Goal: Task Accomplishment & Management: Manage account settings

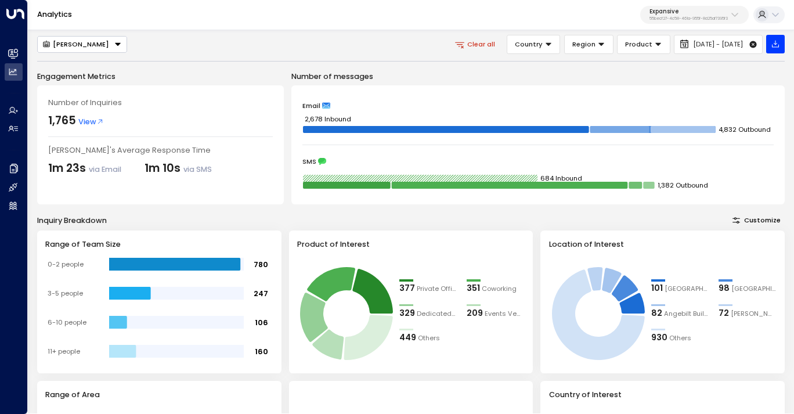
click at [675, 23] on button "Expansive 55becf27-4c58-461a-955f-8d25af7395f3" at bounding box center [694, 15] width 109 height 19
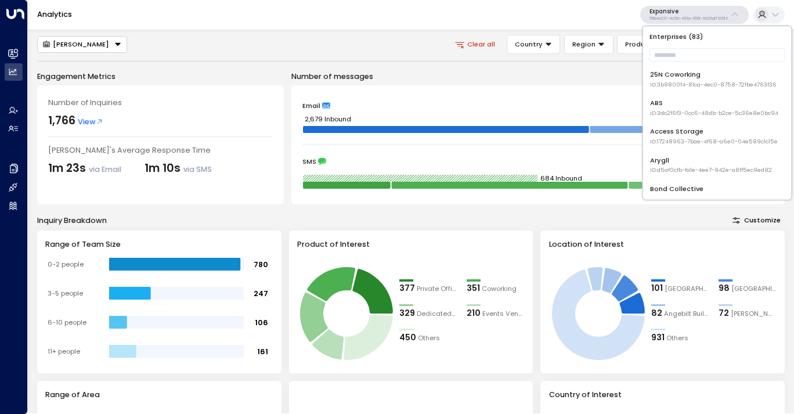
click at [600, 0] on div "Analytics Expansive 55becf27-4c58-461a-955f-8d25af7395f3" at bounding box center [411, 15] width 766 height 30
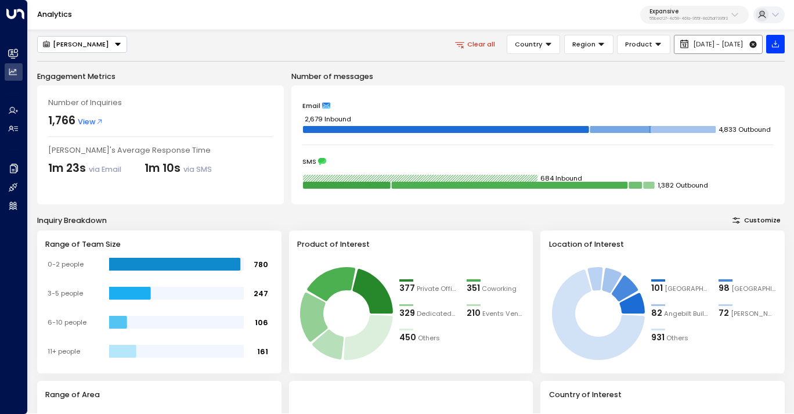
click at [752, 41] on icon at bounding box center [753, 44] width 7 height 7
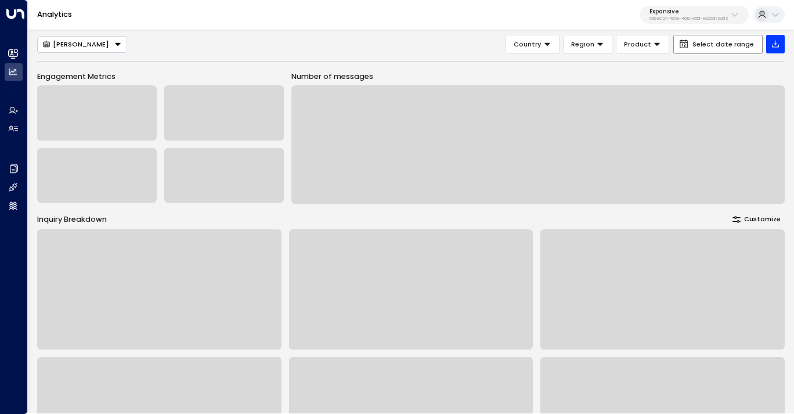
click at [696, 15] on div "Expansive 55becf27-4c58-461a-955f-8d25af7395f3" at bounding box center [689, 14] width 78 height 13
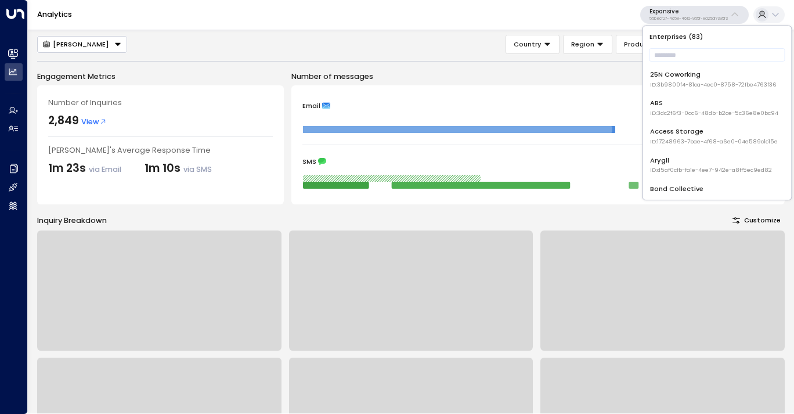
click at [688, 45] on div "Enterprises ( 83 ) ​ 25N Coworking ID: 3b9800f4-81ca-4ec0-8758-72fbe4763f36 ABS…" at bounding box center [717, 113] width 149 height 174
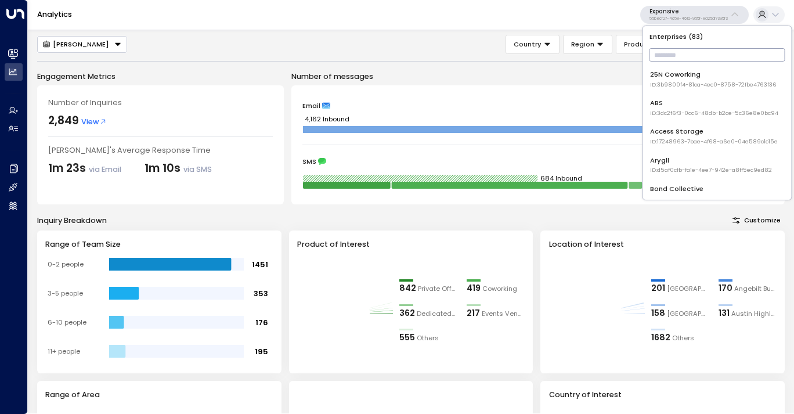
click at [686, 56] on input "text" at bounding box center [718, 54] width 136 height 19
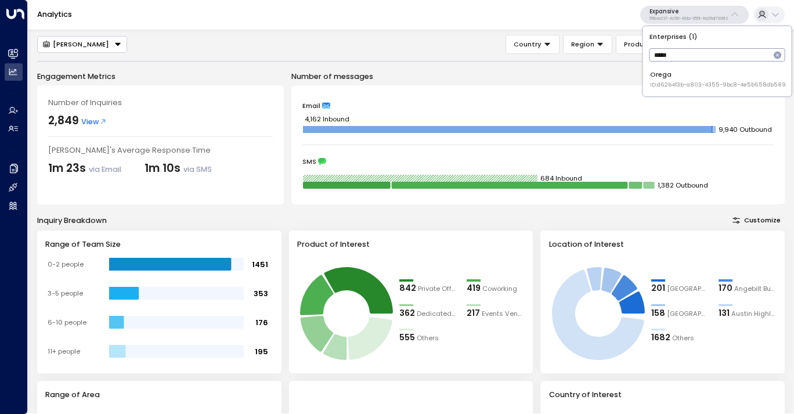
type input "*****"
click at [683, 89] on li "Orega ID: d62b4f3b-a803-4355-9bc8-4e5b658db589" at bounding box center [717, 79] width 141 height 26
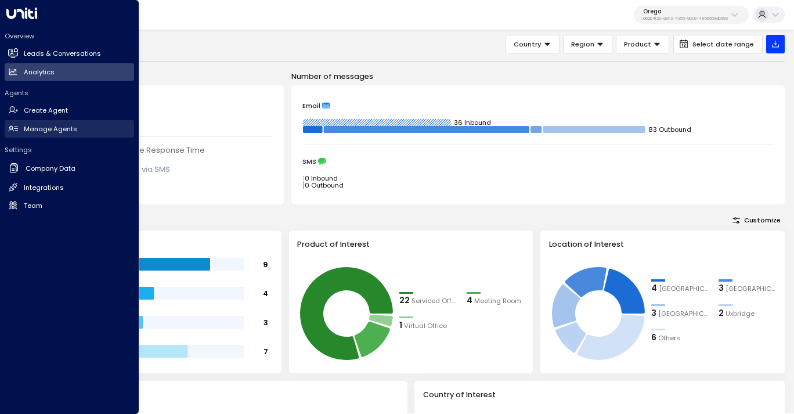
click at [48, 121] on link "Manage Agents Manage Agents" at bounding box center [69, 128] width 129 height 17
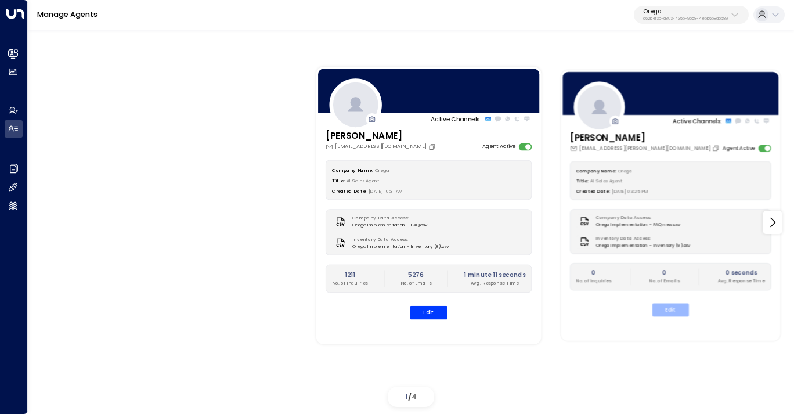
click at [675, 308] on button "Edit" at bounding box center [670, 309] width 37 height 13
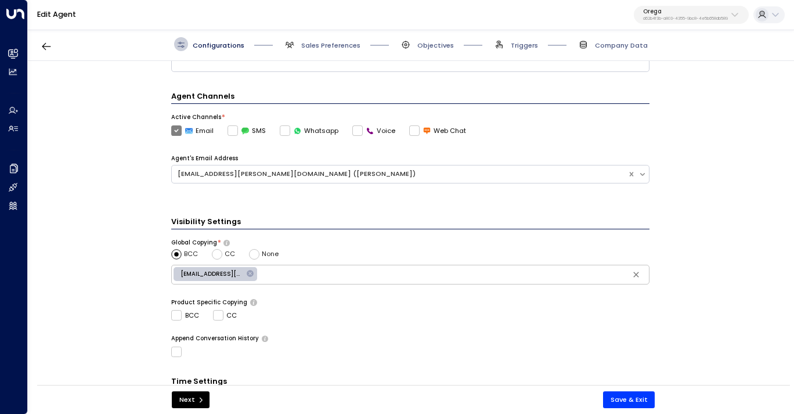
scroll to position [335, 0]
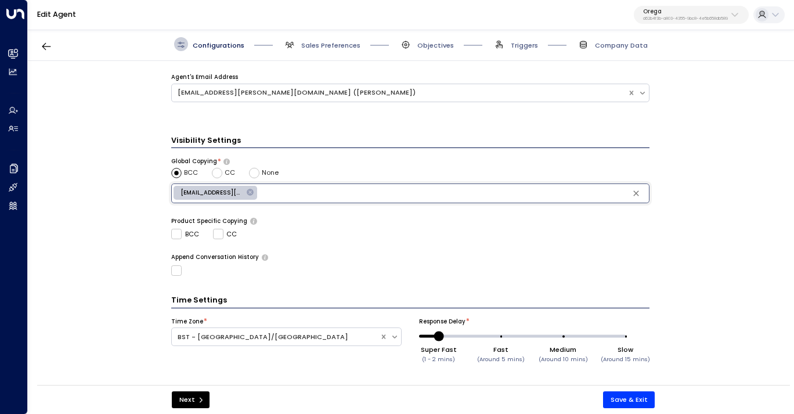
click at [282, 194] on input "text" at bounding box center [453, 193] width 388 height 15
paste input "**********"
type input "**********"
click at [247, 193] on icon at bounding box center [250, 192] width 7 height 7
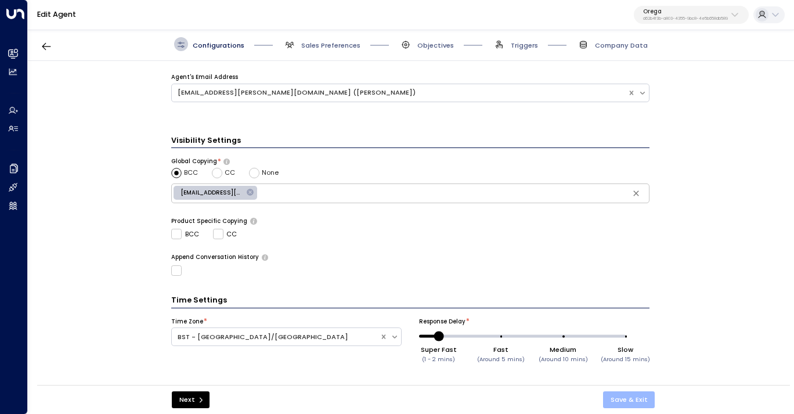
click at [616, 404] on button "Save & Exit" at bounding box center [629, 399] width 52 height 17
